Goal: Task Accomplishment & Management: Use online tool/utility

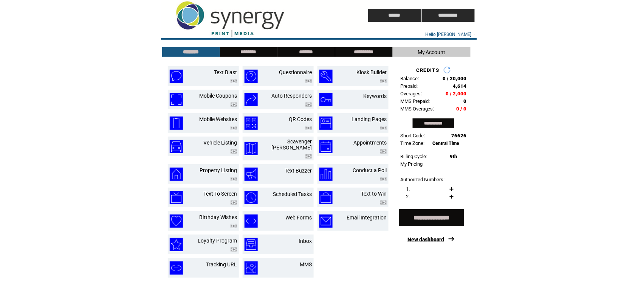
click at [417, 225] on link "New dashboard" at bounding box center [426, 239] width 37 height 6
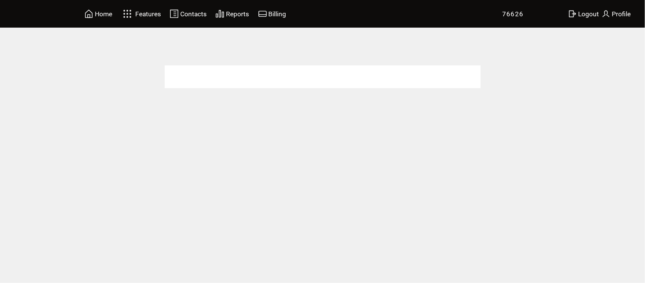
click at [93, 12] on img at bounding box center [88, 13] width 9 height 9
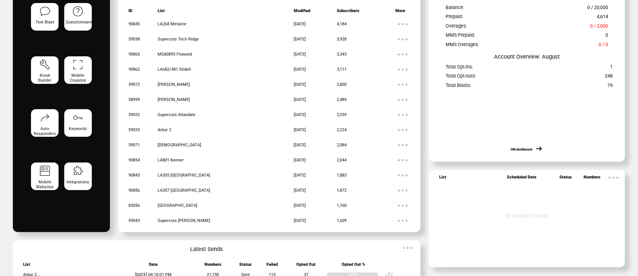
scroll to position [121, 0]
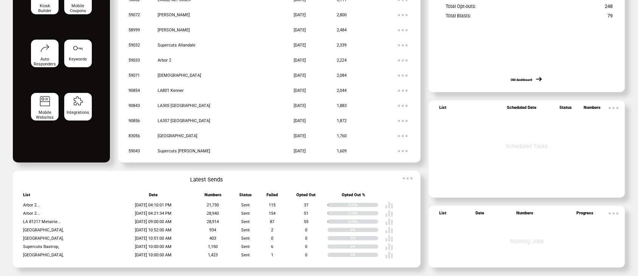
click at [411, 174] on img at bounding box center [407, 178] width 15 height 15
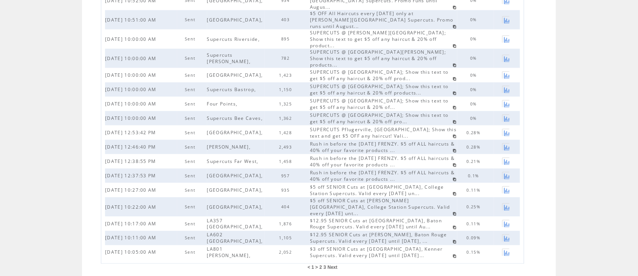
scroll to position [201, 0]
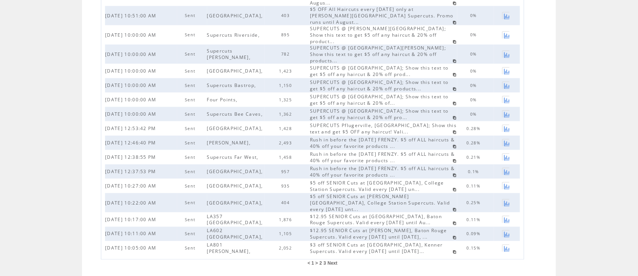
click at [450, 273] on td at bounding box center [318, 281] width 451 height 16
click at [337, 261] on span "Next" at bounding box center [333, 263] width 10 height 5
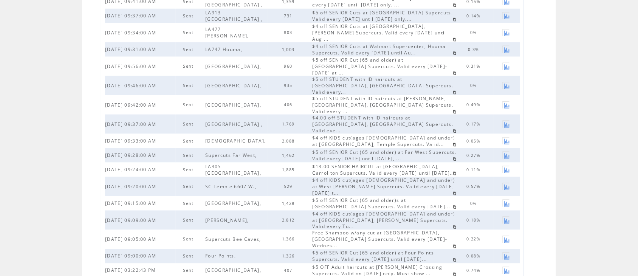
scroll to position [201, 0]
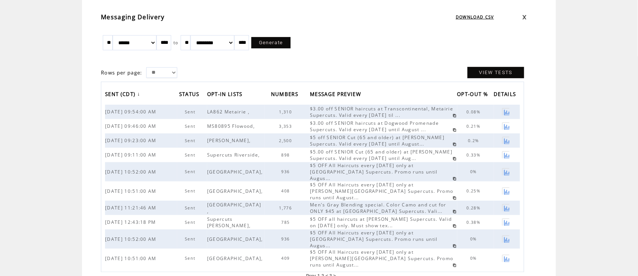
scroll to position [58, 0]
